Goal: Check status: Check status

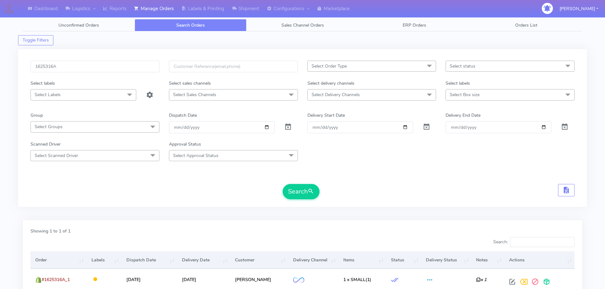
click at [128, 69] on input "1625316A" at bounding box center [94, 67] width 129 height 12
click at [282, 184] on button "Search" at bounding box center [300, 191] width 37 height 15
click at [136, 67] on input "1624005" at bounding box center [94, 67] width 129 height 12
paste input "18092"
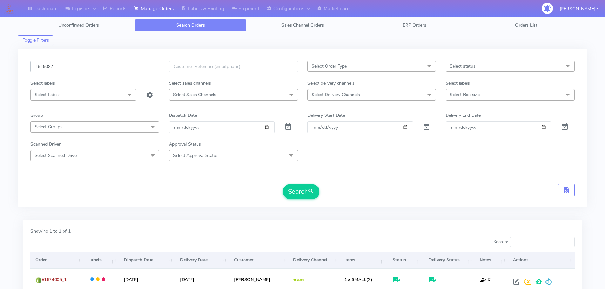
type input "1618092"
click at [282, 184] on button "Search" at bounding box center [300, 191] width 37 height 15
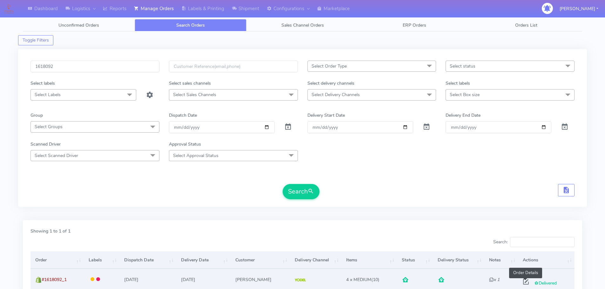
click at [523, 283] on span at bounding box center [525, 283] width 11 height 6
select select "5"
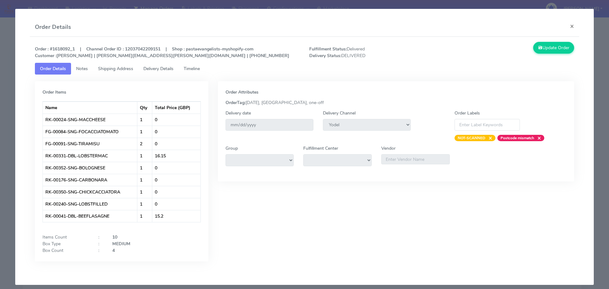
click at [0, 71] on modal-container "Order Details × Order : #1618092_1 | Channel Order ID : 12037042209151 | Shop :…" at bounding box center [304, 144] width 609 height 289
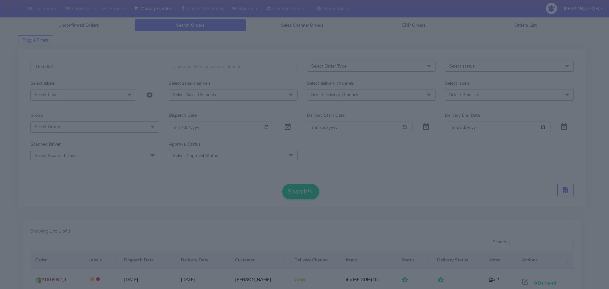
click at [0, 68] on modal-container "Order Details × Order : #1618092_1 | Channel Order ID : 12037042209151 | Shop :…" at bounding box center [304, 144] width 609 height 289
